Goal: Navigation & Orientation: Go to known website

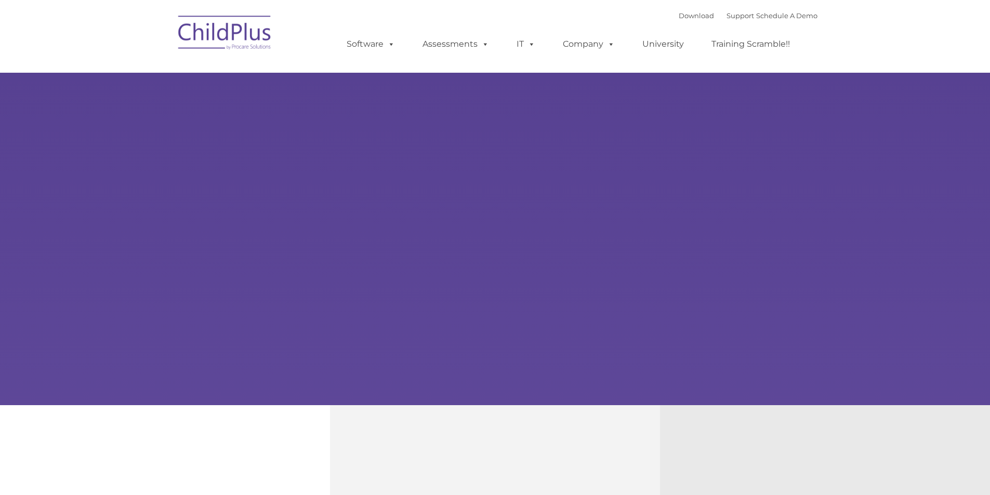
type input ""
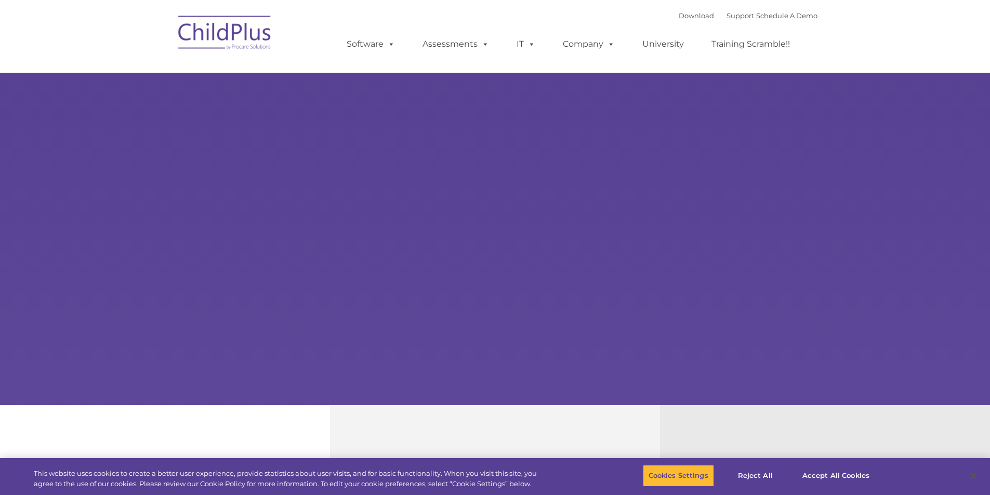
select select "MEDIUM"
click at [572, 9] on div "Download Support | Schedule A Demo  MENU MENU Software ChildPlus: The original…" at bounding box center [572, 36] width 492 height 57
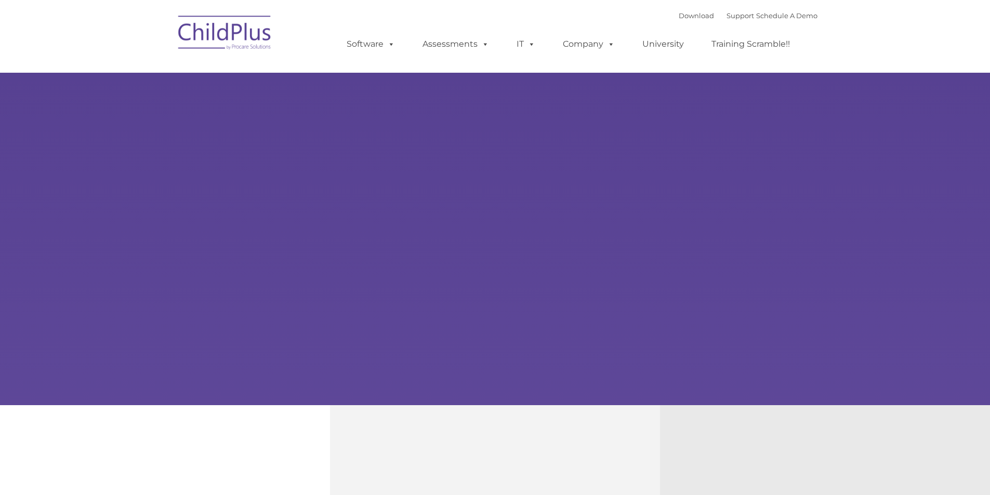
type input ""
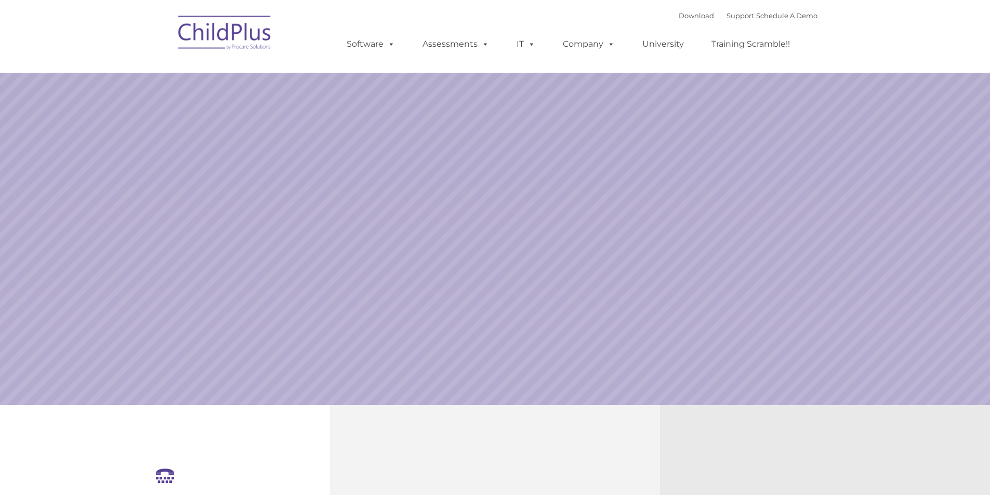
select select "MEDIUM"
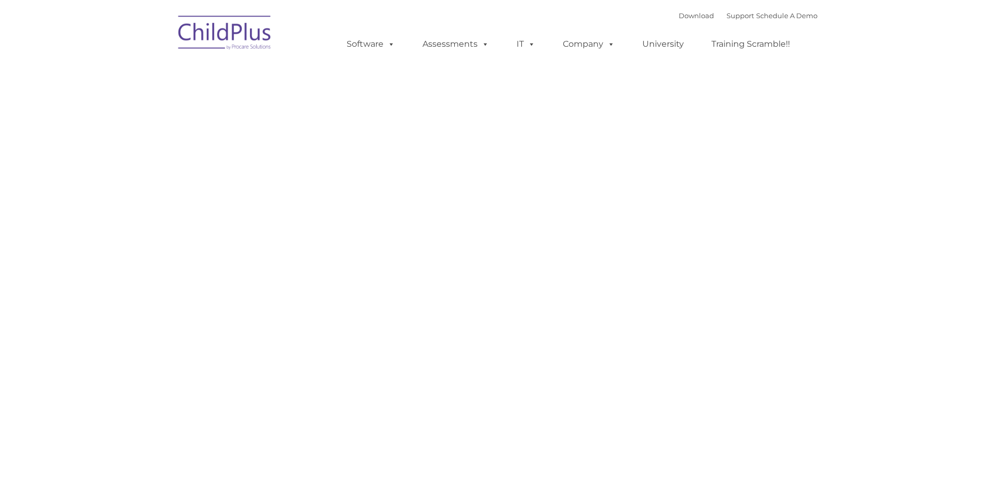
type input ""
